Goal: Check status: Check status

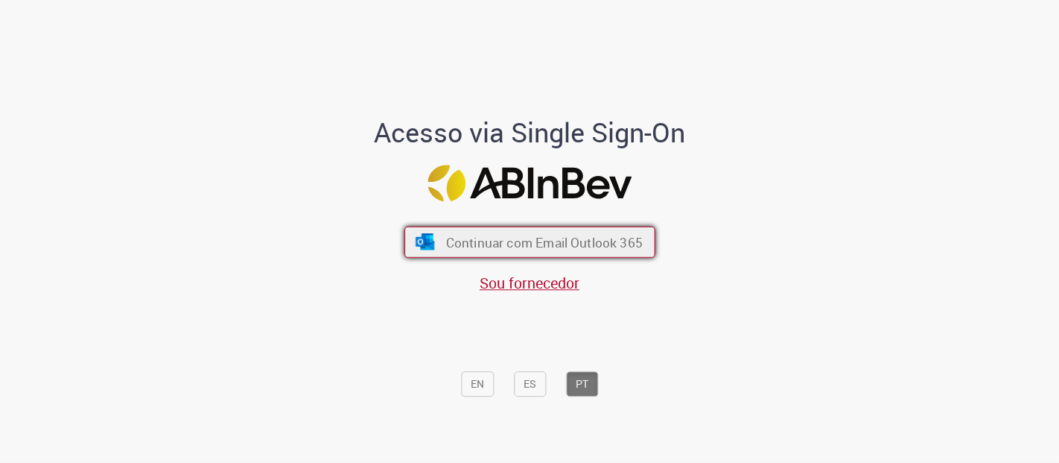
click at [597, 236] on span "Continuar com Email Outlook 365" at bounding box center [543, 241] width 197 height 17
